Goal: Check status: Check status

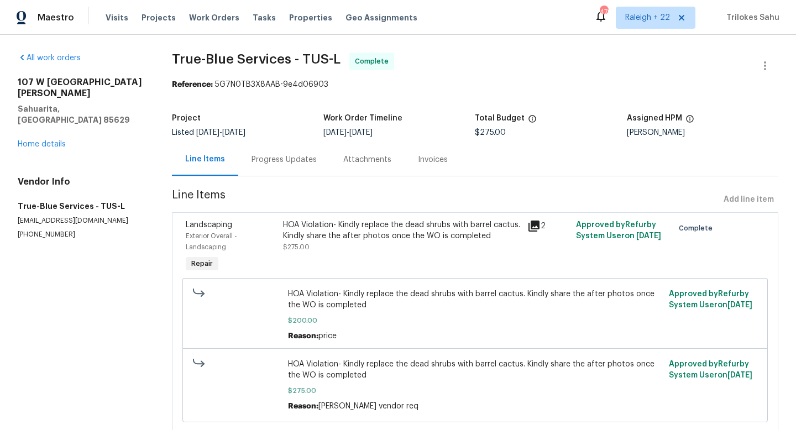
click at [408, 236] on div "HOA Violation- Kindly replace the dead shrubs with barrel cactus. Kindly share …" at bounding box center [401, 230] width 237 height 22
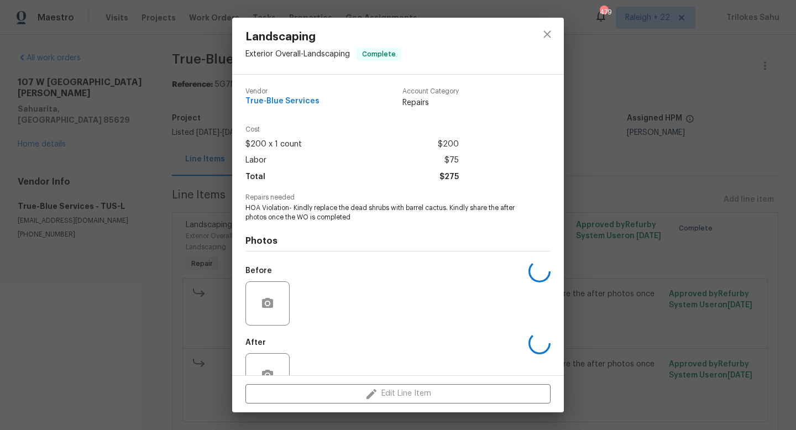
scroll to position [33, 0]
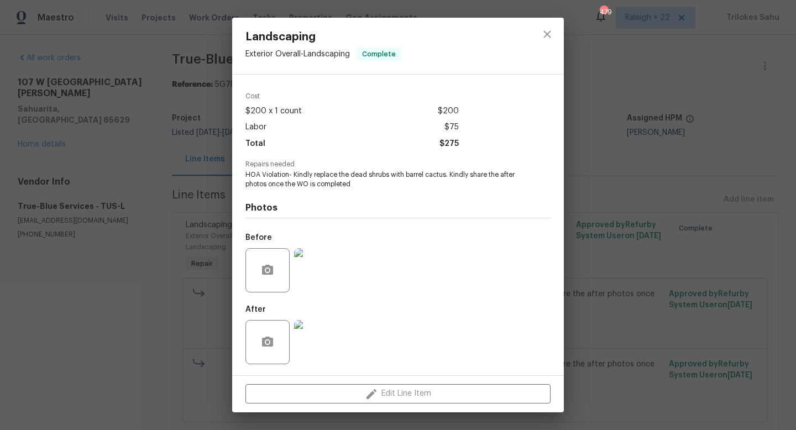
click at [319, 344] on img at bounding box center [316, 342] width 44 height 44
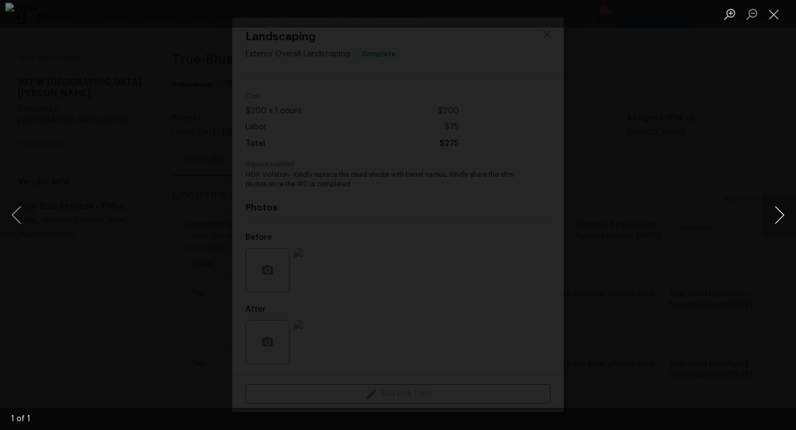
click at [774, 213] on button "Next image" at bounding box center [779, 215] width 33 height 44
click at [776, 212] on button "Next image" at bounding box center [779, 215] width 33 height 44
click at [775, 12] on button "Close lightbox" at bounding box center [774, 13] width 22 height 19
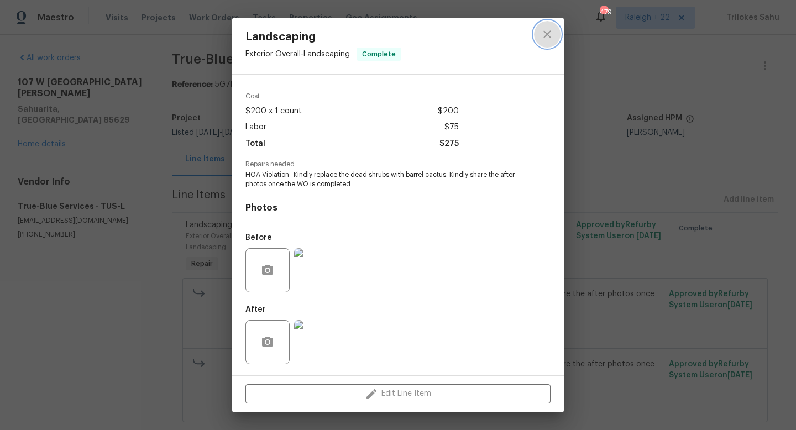
click at [547, 38] on icon "close" at bounding box center [546, 34] width 13 height 13
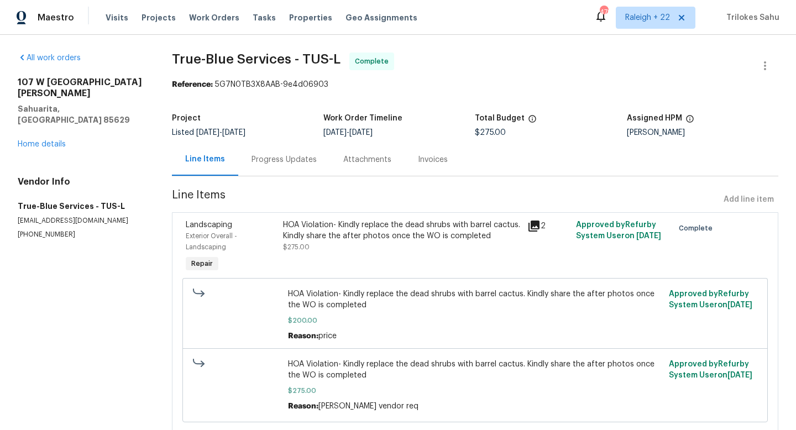
scroll to position [35, 0]
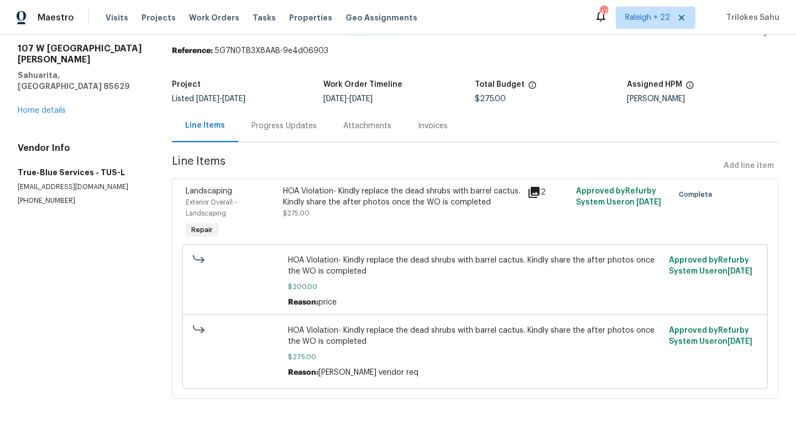
click at [350, 200] on div "HOA Violation- Kindly replace the dead shrubs with barrel cactus. Kindly share …" at bounding box center [401, 197] width 237 height 22
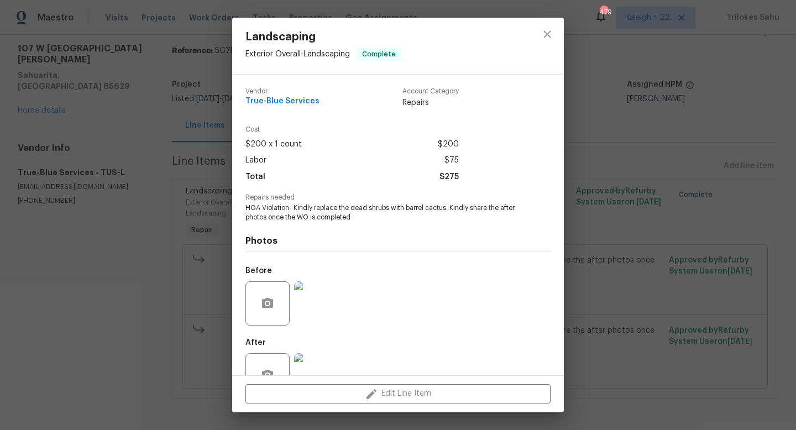
scroll to position [33, 0]
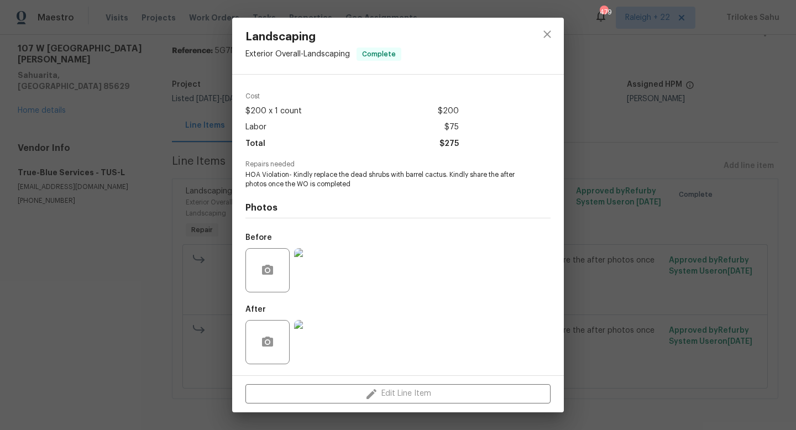
click at [321, 349] on img at bounding box center [316, 342] width 44 height 44
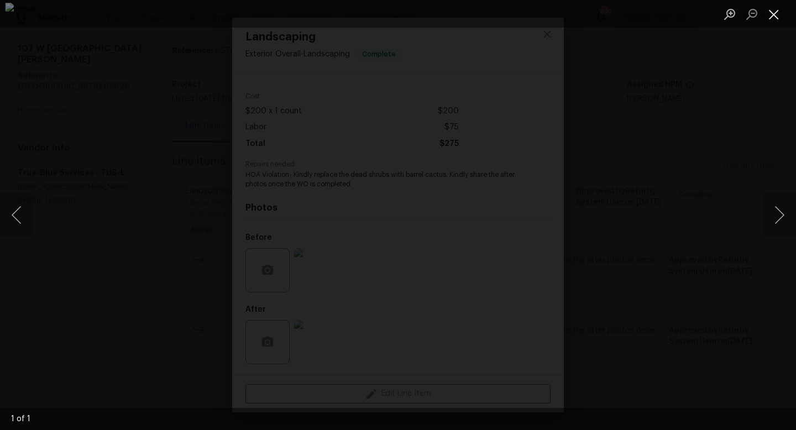
click at [770, 18] on button "Close lightbox" at bounding box center [774, 13] width 22 height 19
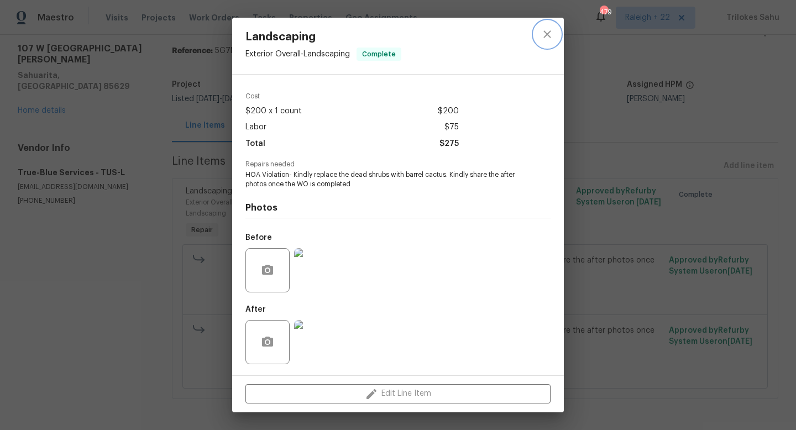
click at [543, 39] on icon "close" at bounding box center [546, 34] width 13 height 13
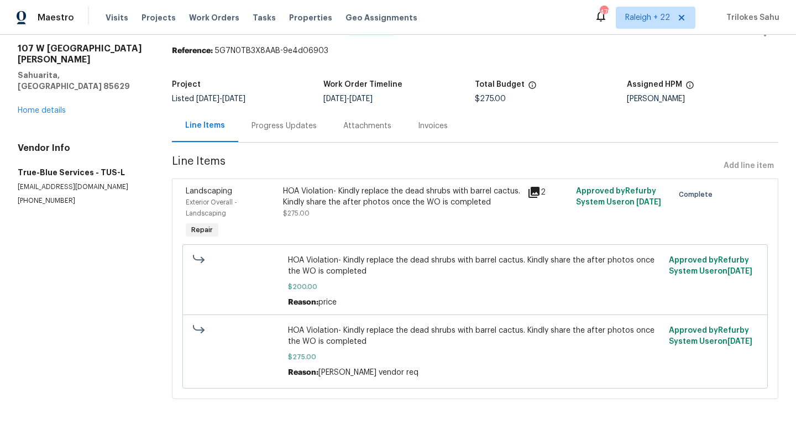
click at [269, 126] on div "Progress Updates" at bounding box center [283, 125] width 65 height 11
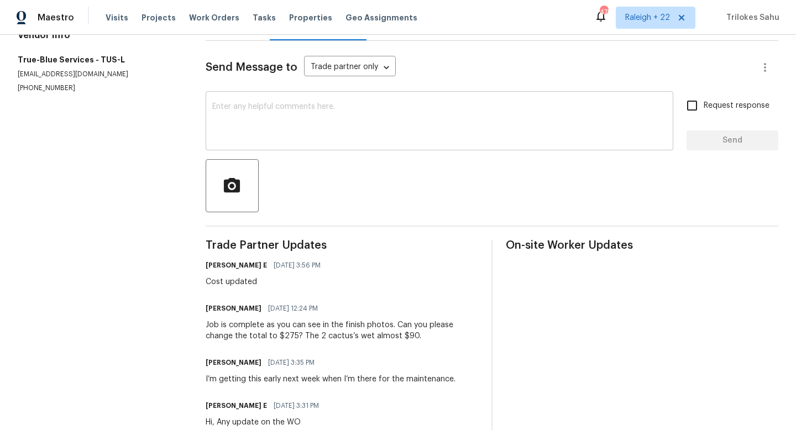
scroll to position [164, 0]
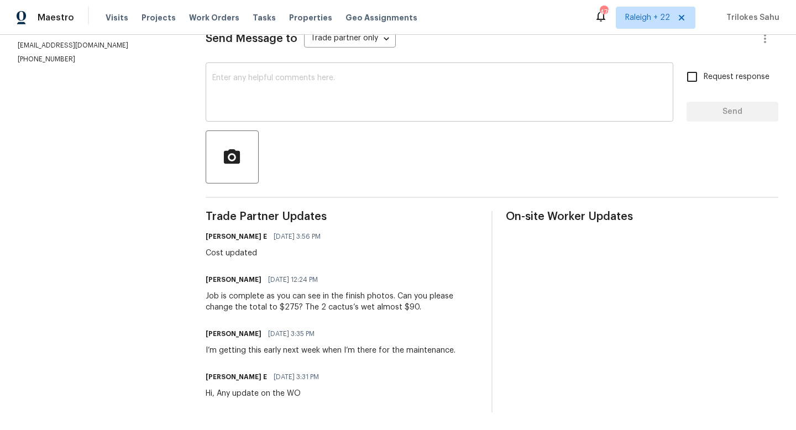
click at [318, 279] on span "[DATE] 12:24 PM" at bounding box center [293, 279] width 50 height 11
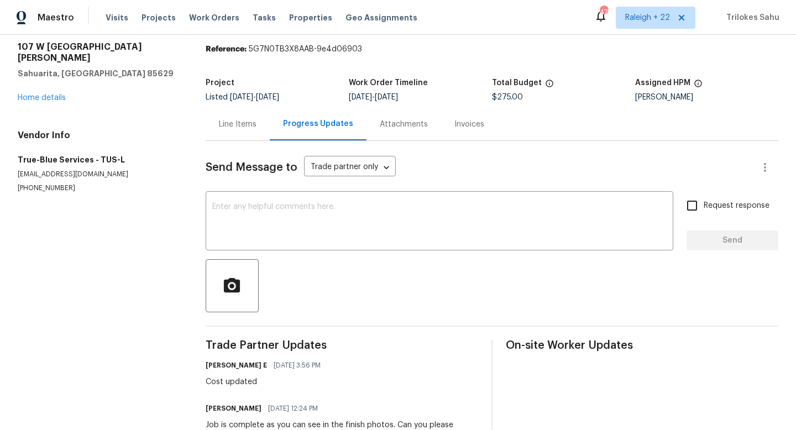
scroll to position [0, 0]
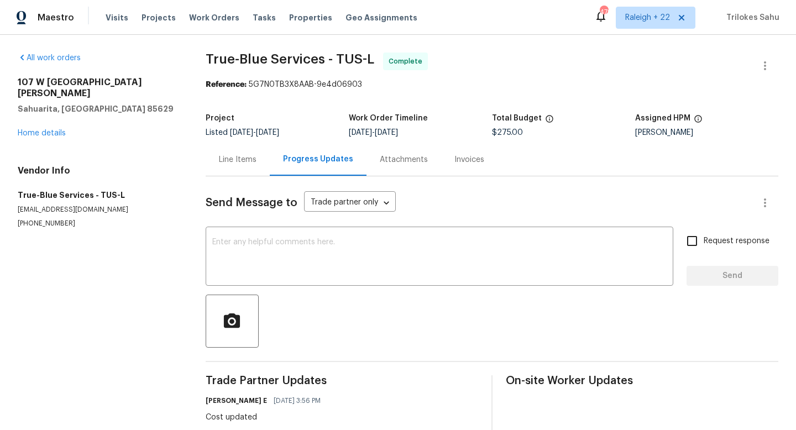
click at [240, 175] on div "Line Items" at bounding box center [238, 159] width 64 height 33
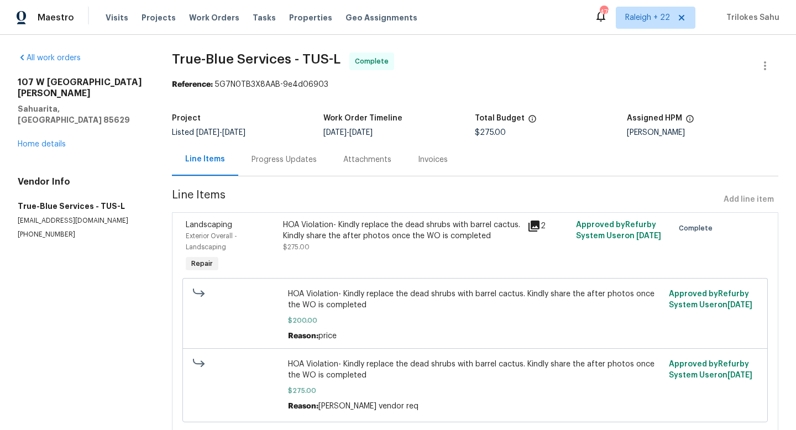
scroll to position [35, 0]
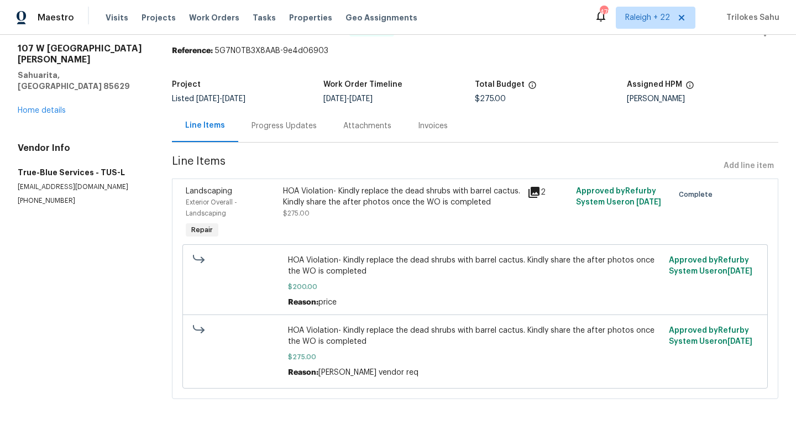
click at [350, 199] on div "HOA Violation- Kindly replace the dead shrubs with barrel cactus. Kindly share …" at bounding box center [401, 197] width 237 height 22
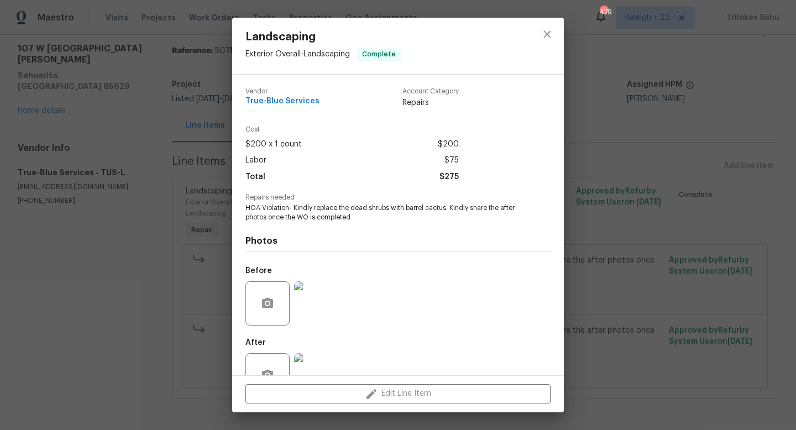
scroll to position [33, 0]
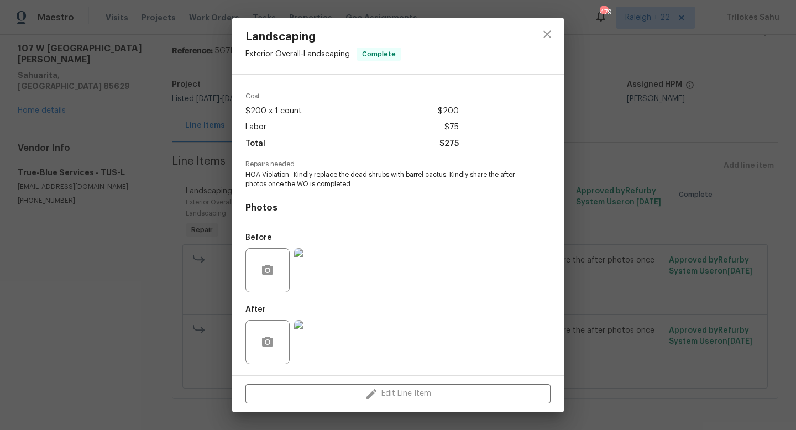
click at [316, 348] on img at bounding box center [316, 342] width 44 height 44
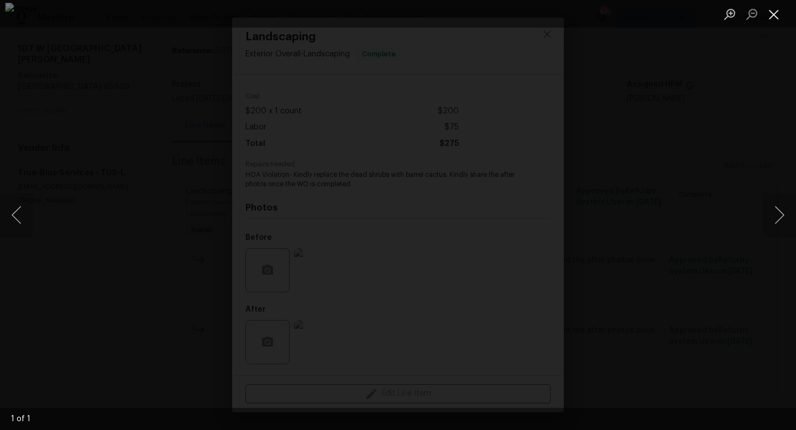
click at [770, 16] on button "Close lightbox" at bounding box center [774, 13] width 22 height 19
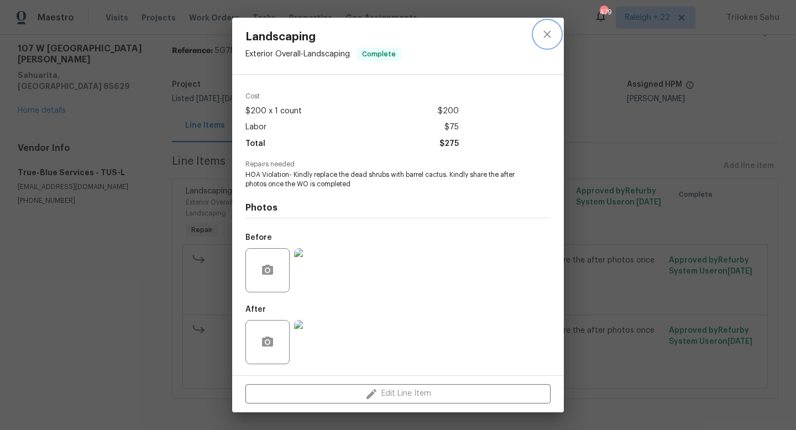
click at [547, 34] on icon "close" at bounding box center [546, 33] width 7 height 7
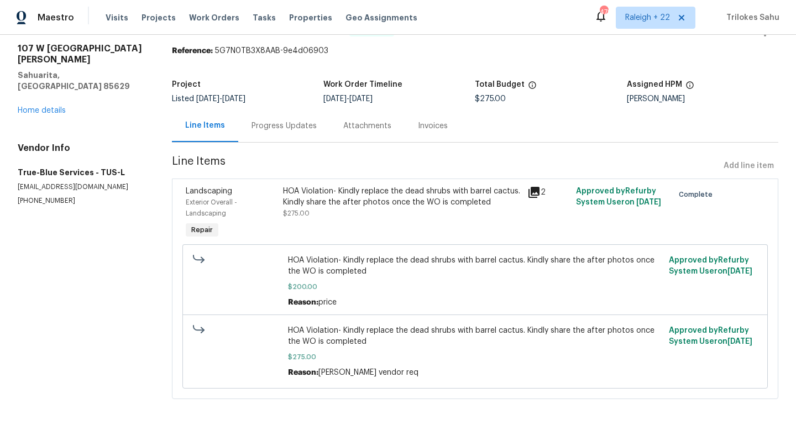
click at [312, 193] on div "HOA Violation- Kindly replace the dead shrubs with barrel cactus. Kindly share …" at bounding box center [401, 197] width 237 height 22
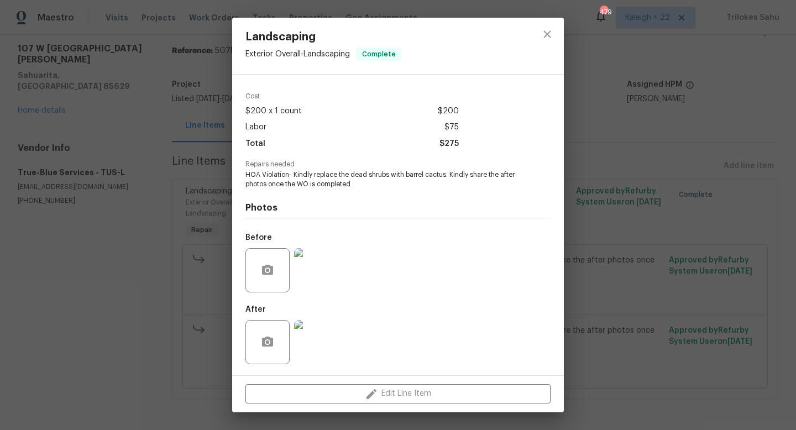
click at [325, 340] on img at bounding box center [316, 342] width 44 height 44
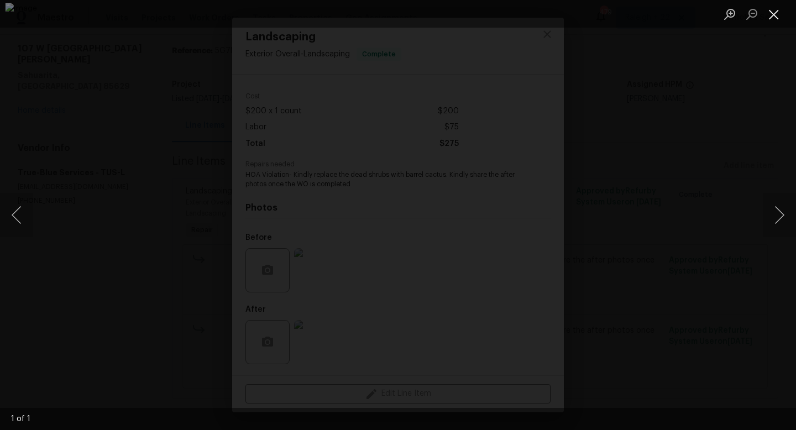
click at [778, 21] on button "Close lightbox" at bounding box center [774, 13] width 22 height 19
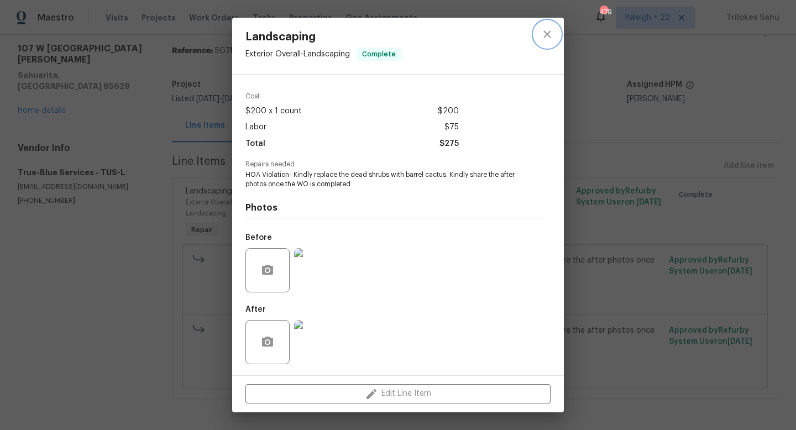
click at [554, 39] on button "close" at bounding box center [547, 34] width 27 height 27
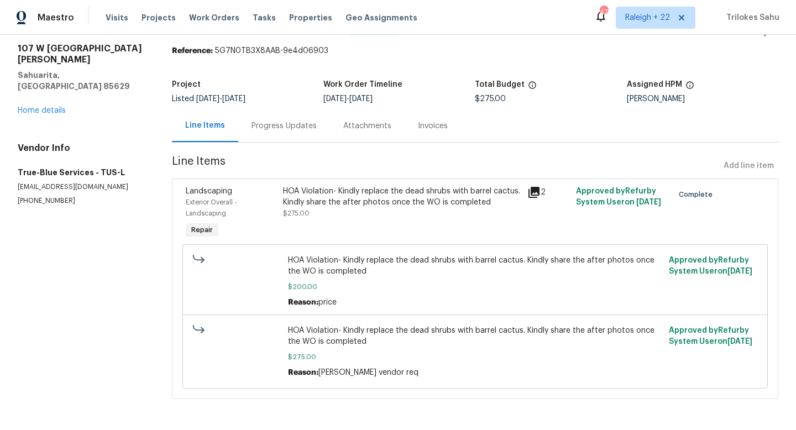
click at [340, 202] on div "HOA Violation- Kindly replace the dead shrubs with barrel cactus. Kindly share …" at bounding box center [401, 197] width 237 height 22
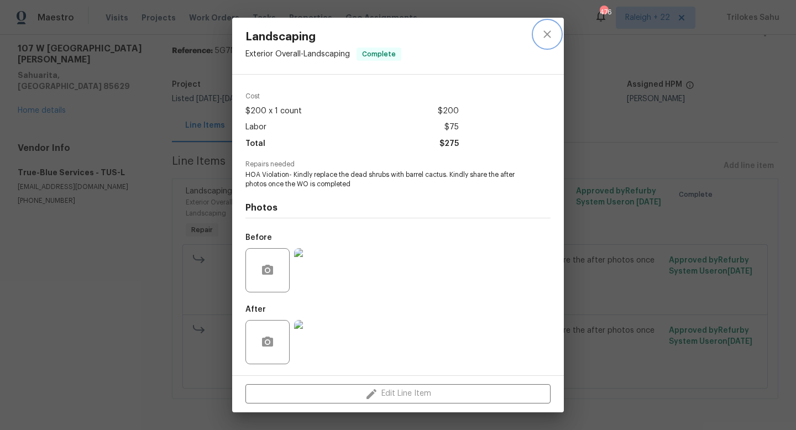
drag, startPoint x: 547, startPoint y: 31, endPoint x: 536, endPoint y: 32, distance: 11.1
click at [547, 32] on icon "close" at bounding box center [546, 34] width 13 height 13
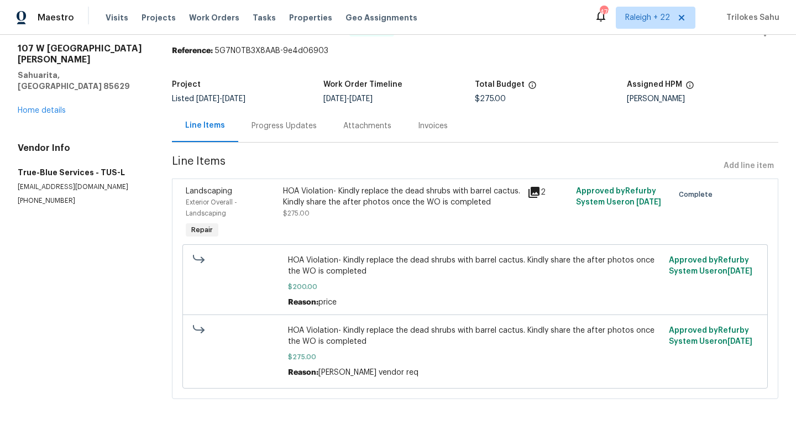
click at [263, 129] on div "Progress Updates" at bounding box center [283, 125] width 65 height 11
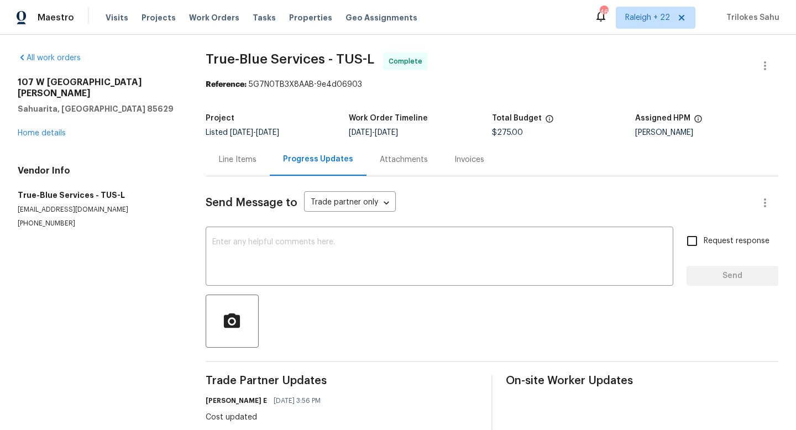
click at [241, 159] on div "Line Items" at bounding box center [238, 159] width 38 height 11
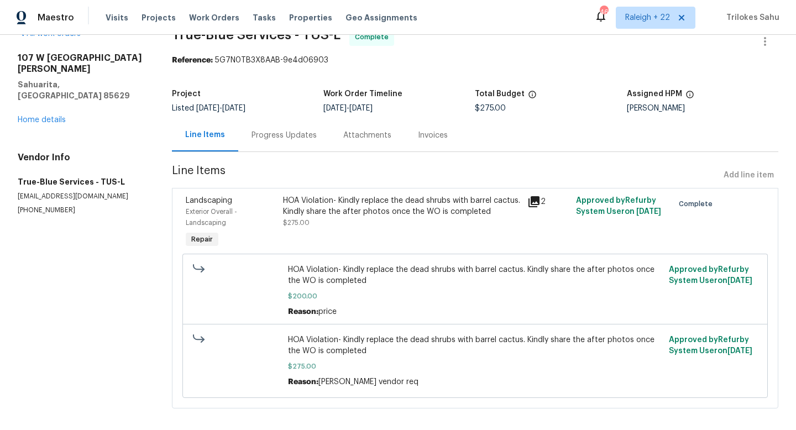
scroll to position [35, 0]
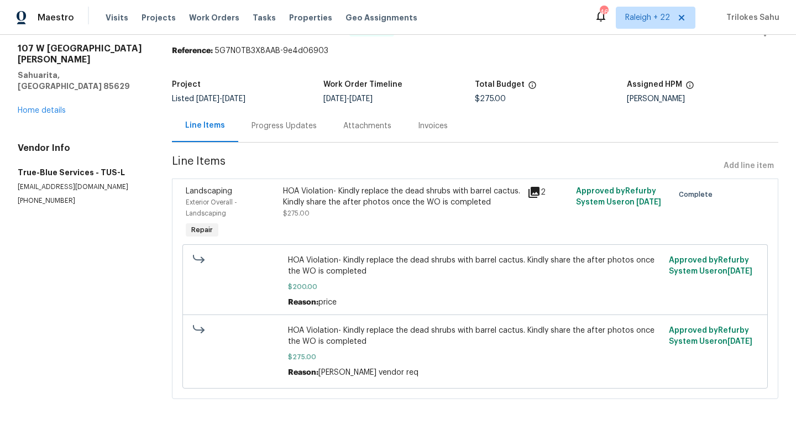
click at [359, 195] on div "HOA Violation- Kindly replace the dead shrubs with barrel cactus. Kindly share …" at bounding box center [401, 197] width 237 height 22
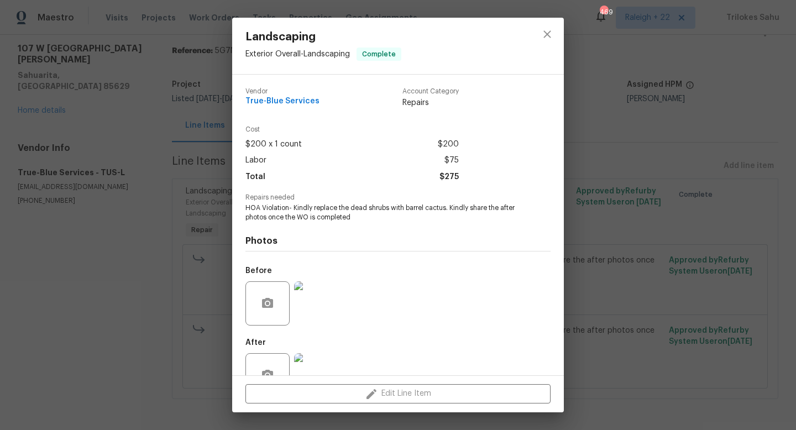
scroll to position [33, 0]
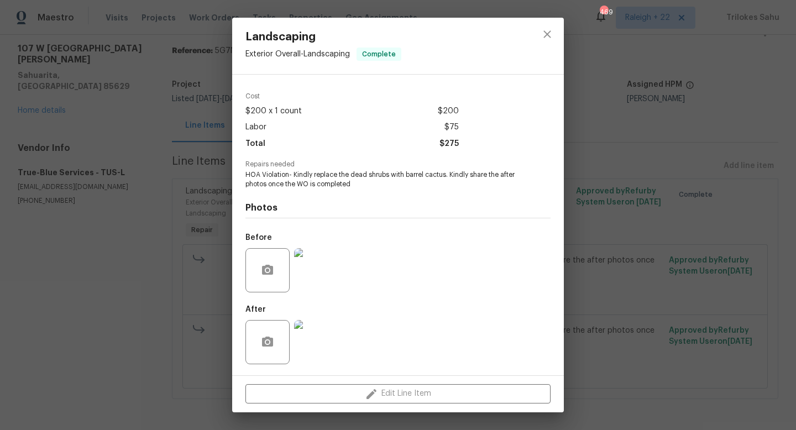
click at [308, 343] on img at bounding box center [316, 342] width 44 height 44
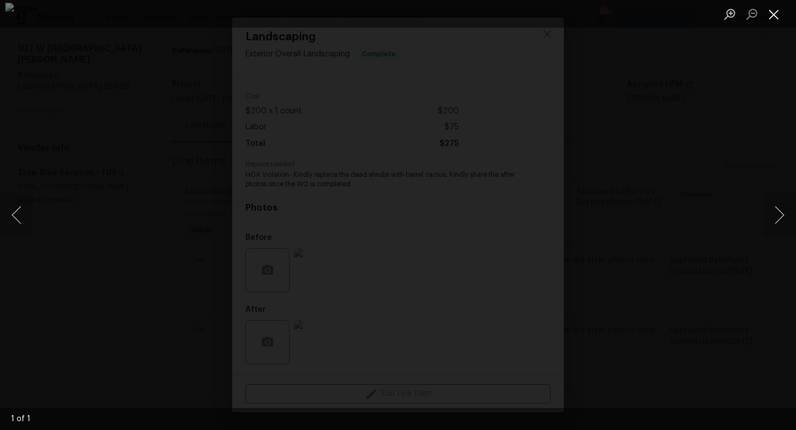
click at [776, 14] on button "Close lightbox" at bounding box center [774, 13] width 22 height 19
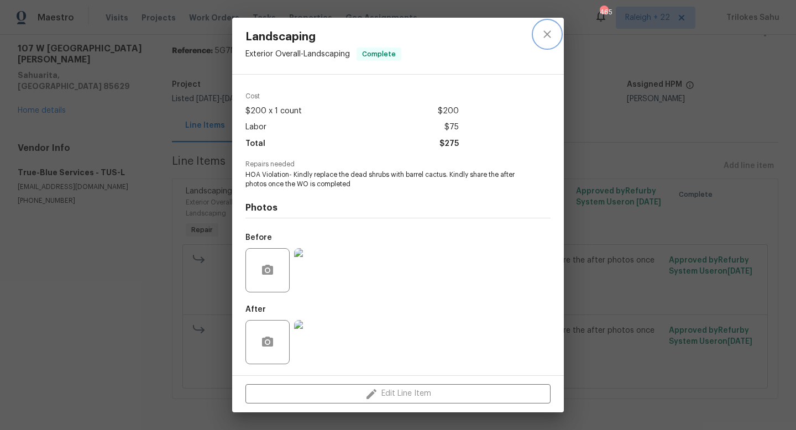
click at [551, 38] on icon "close" at bounding box center [546, 34] width 13 height 13
